Goal: Information Seeking & Learning: Learn about a topic

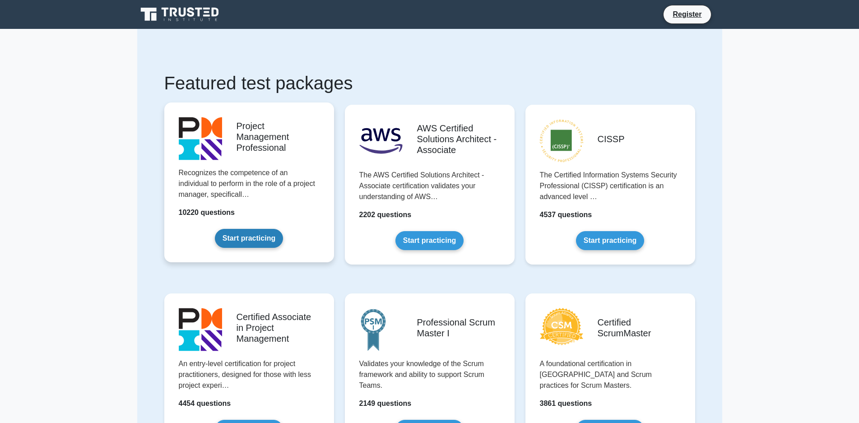
click at [233, 237] on link "Start practicing" at bounding box center [249, 238] width 68 height 19
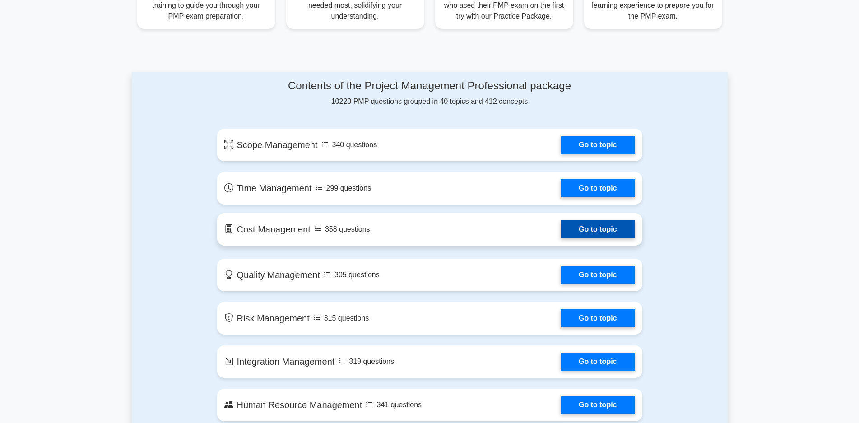
scroll to position [361, 0]
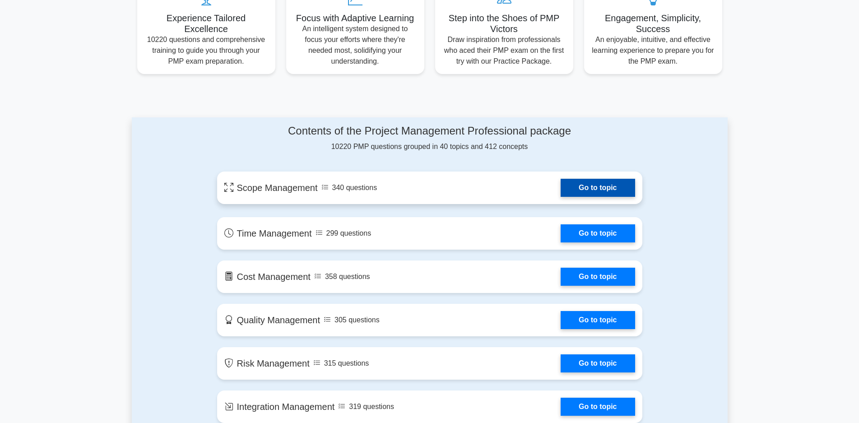
click at [599, 189] on link "Go to topic" at bounding box center [597, 188] width 74 height 18
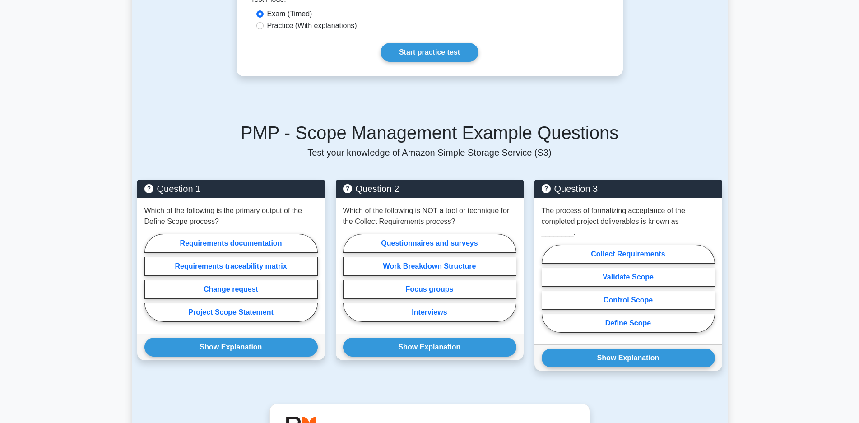
scroll to position [316, 0]
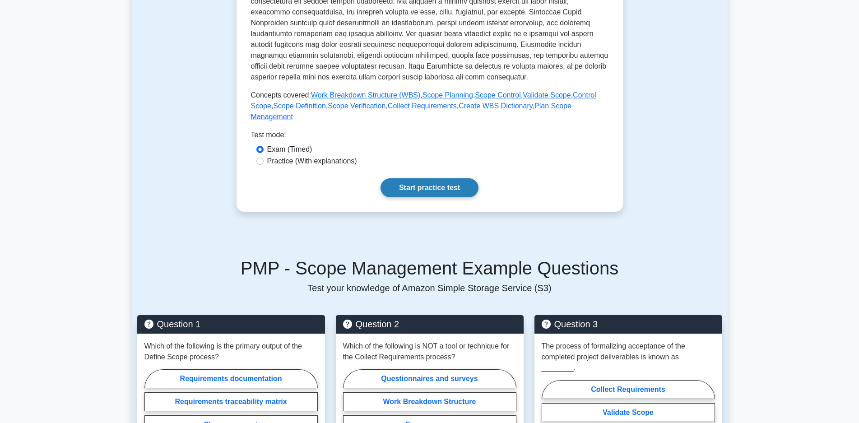
click at [423, 181] on link "Start practice test" at bounding box center [429, 187] width 98 height 19
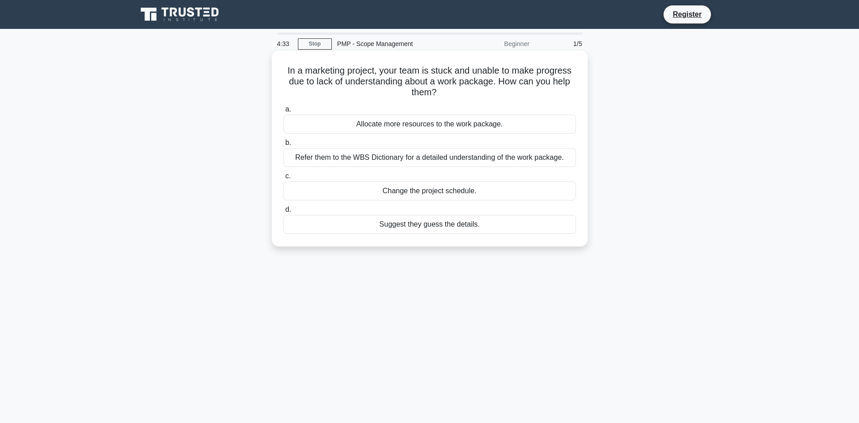
click at [416, 152] on div "Refer them to the WBS Dictionary for a detailed understanding of the work packa…" at bounding box center [429, 157] width 292 height 19
click at [283, 146] on input "b. Refer them to the WBS Dictionary for a detailed understanding of the work pa…" at bounding box center [283, 143] width 0 height 6
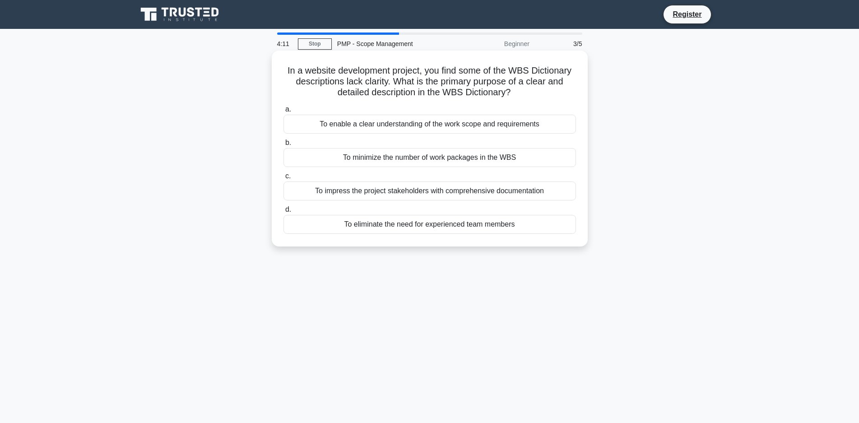
click at [404, 124] on div "To enable a clear understanding of the work scope and requirements" at bounding box center [429, 124] width 292 height 19
click at [283, 112] on input "a. To enable a clear understanding of the work scope and requirements" at bounding box center [283, 109] width 0 height 6
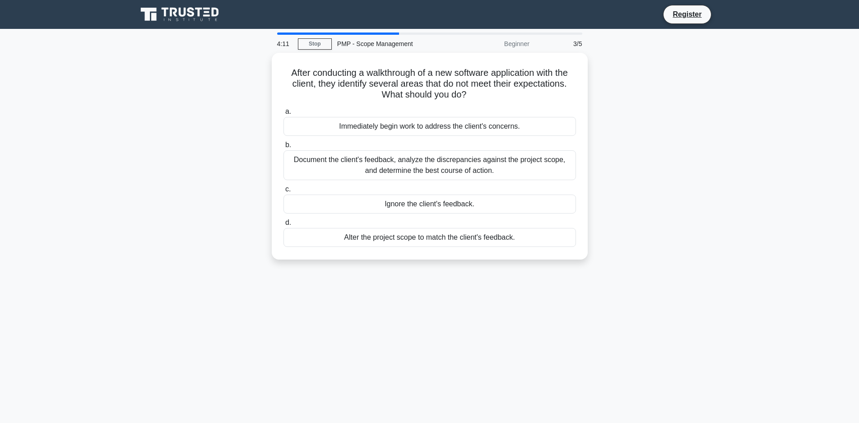
click at [404, 124] on div "Immediately begin work to address the client's concerns." at bounding box center [429, 126] width 292 height 19
click at [283, 115] on input "a. Immediately begin work to address the client's concerns." at bounding box center [283, 112] width 0 height 6
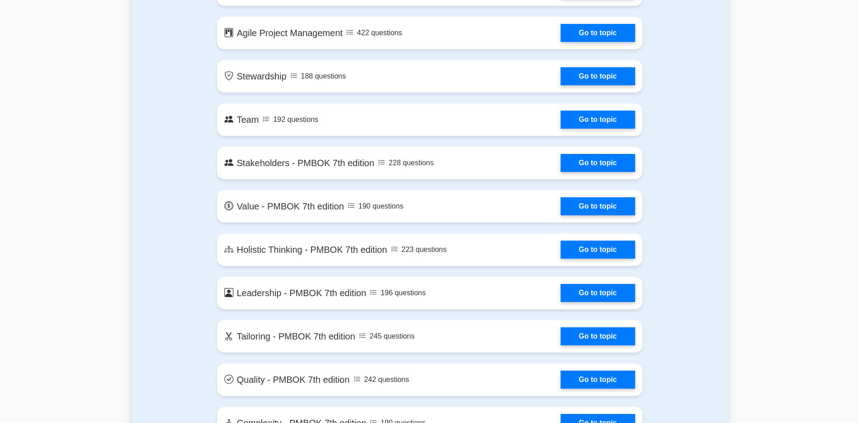
scroll to position [2089, 0]
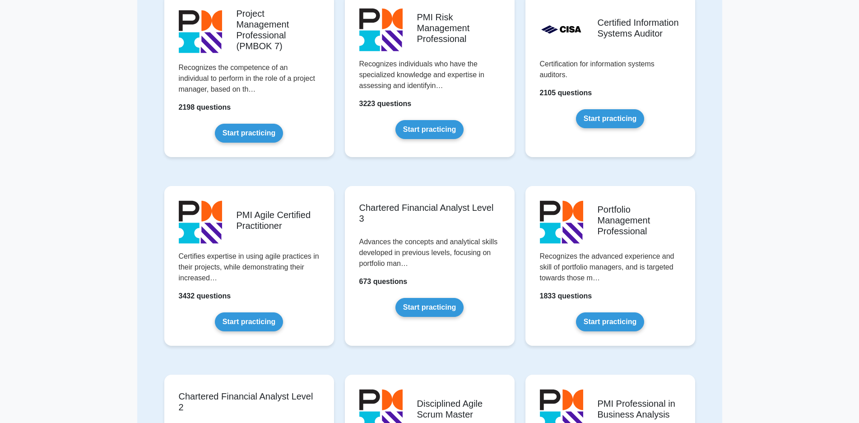
scroll to position [857, 0]
